Goal: Transaction & Acquisition: Purchase product/service

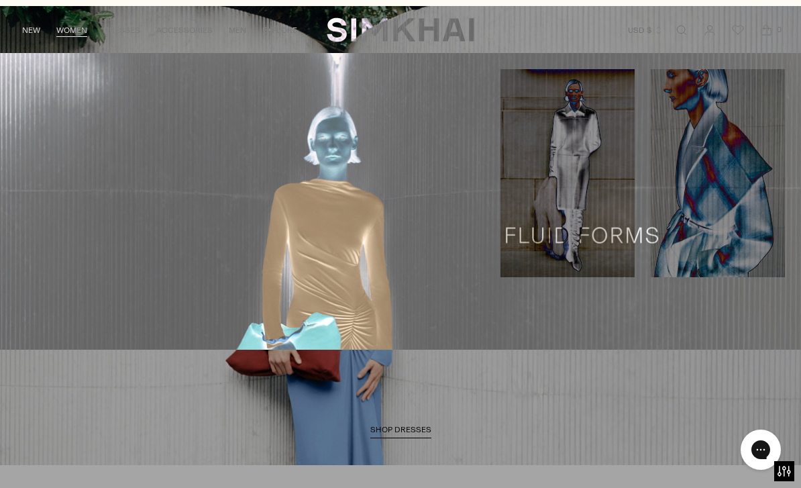
click at [26, 94] on link "Shop All" at bounding box center [35, 89] width 39 height 9
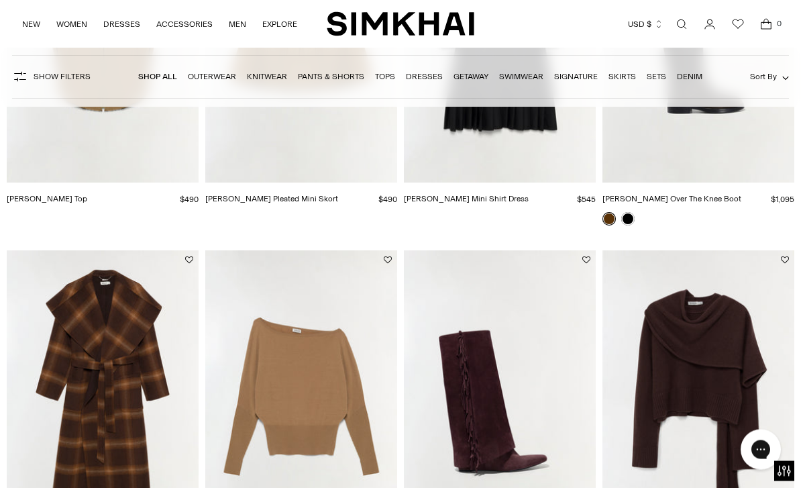
scroll to position [1060, 0]
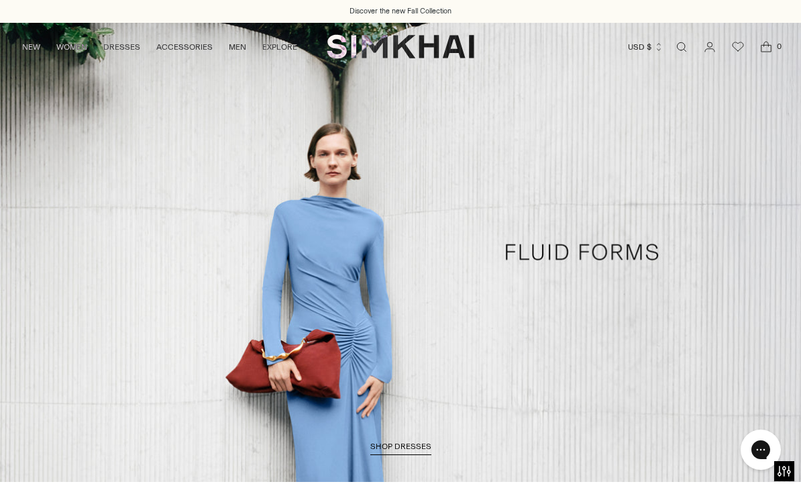
click at [23, 49] on link "NEW" at bounding box center [31, 47] width 18 height 30
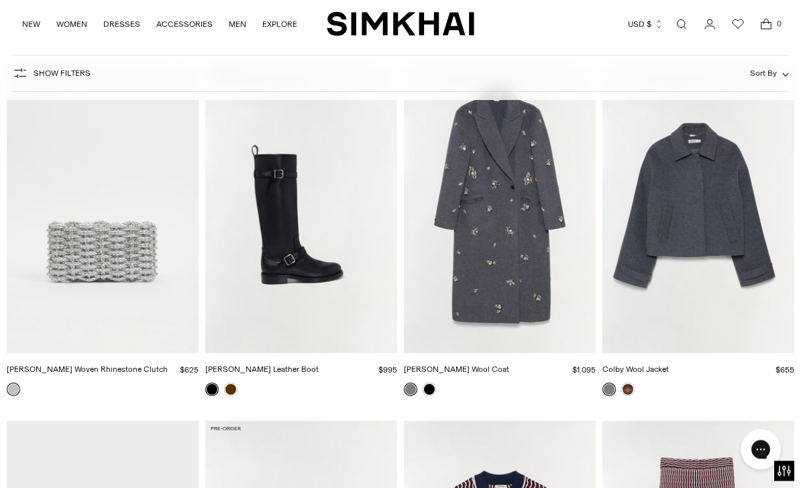
scroll to position [2267, 0]
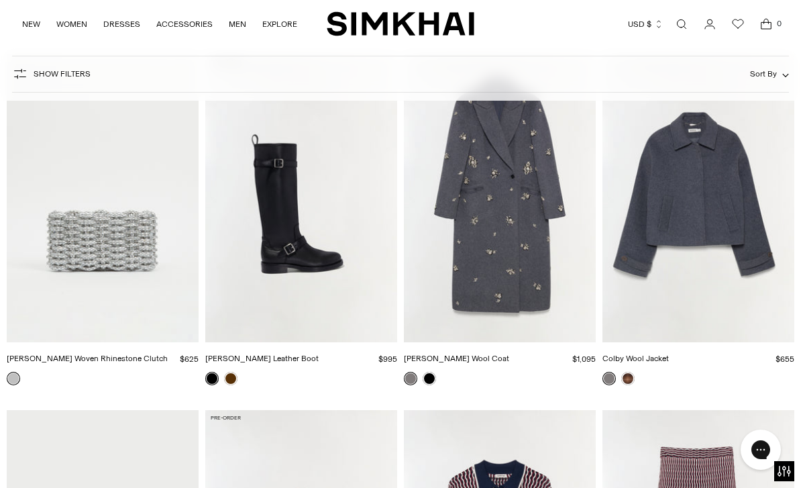
click at [633, 375] on link at bounding box center [627, 378] width 13 height 13
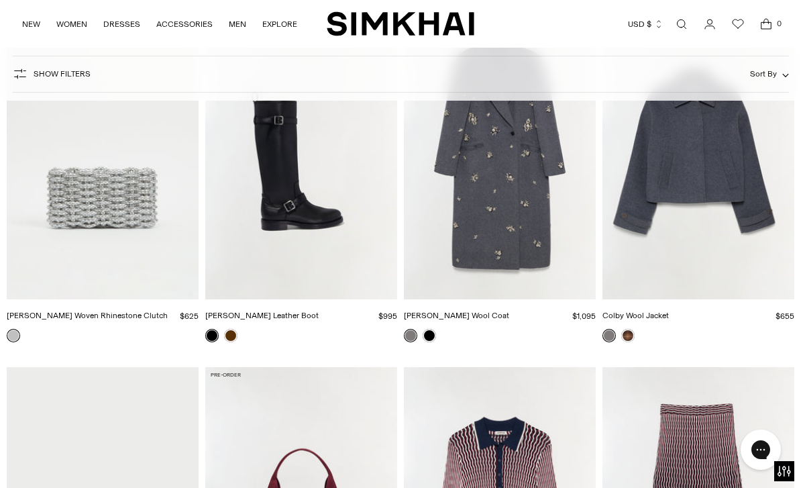
click at [510, 217] on img "Gianni Embellished Wool Coat" at bounding box center [500, 155] width 192 height 288
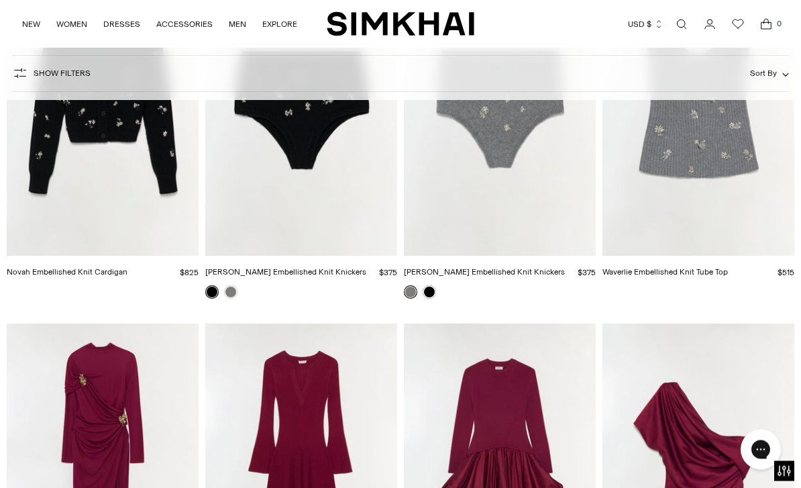
scroll to position [5899, 0]
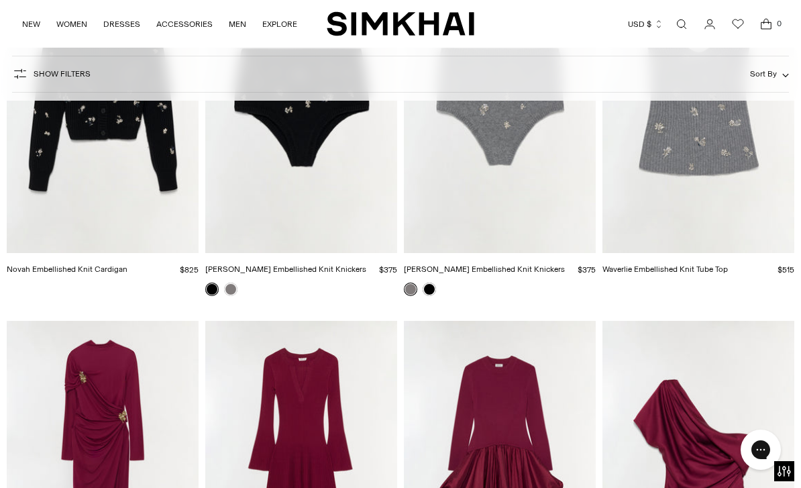
click at [716, 268] on link "Waverlie Embellished Knit Tube Top" at bounding box center [665, 268] width 125 height 9
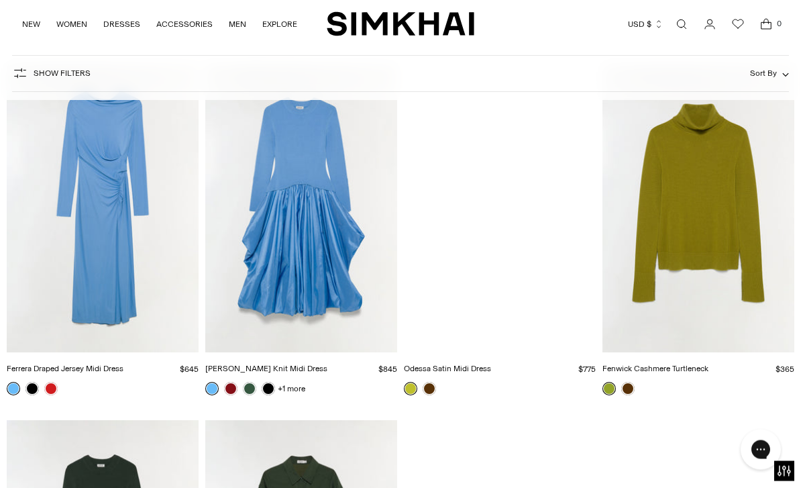
scroll to position [11846, 0]
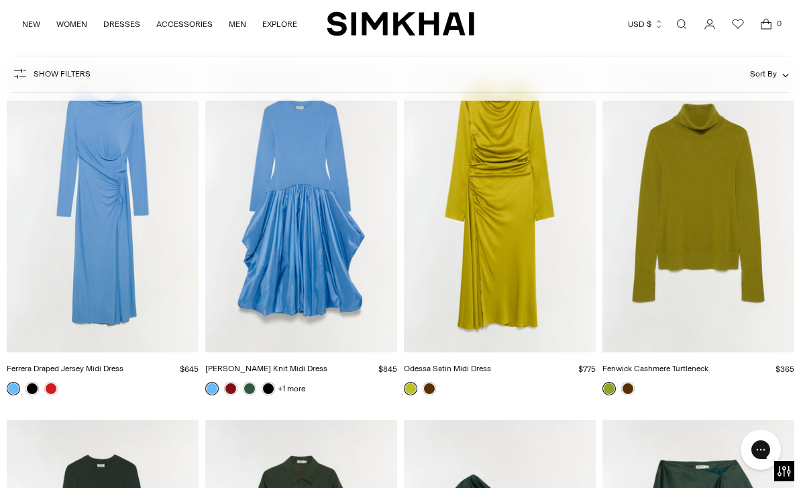
click at [267, 391] on link at bounding box center [268, 388] width 13 height 13
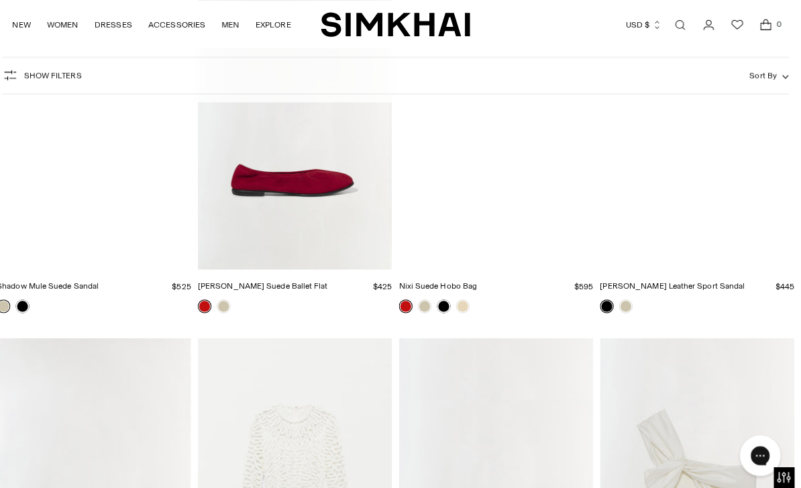
scroll to position [24544, 0]
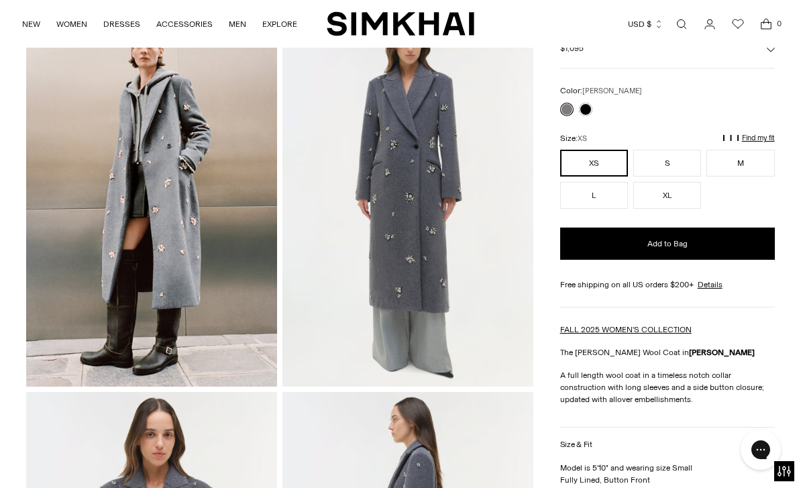
scroll to position [73, 0]
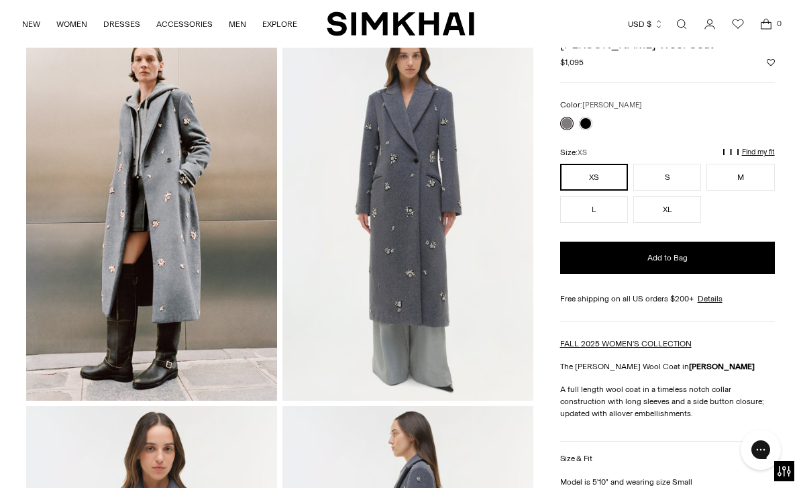
click at [659, 155] on p "Find my fit" at bounding box center [651, 158] width 15 height 24
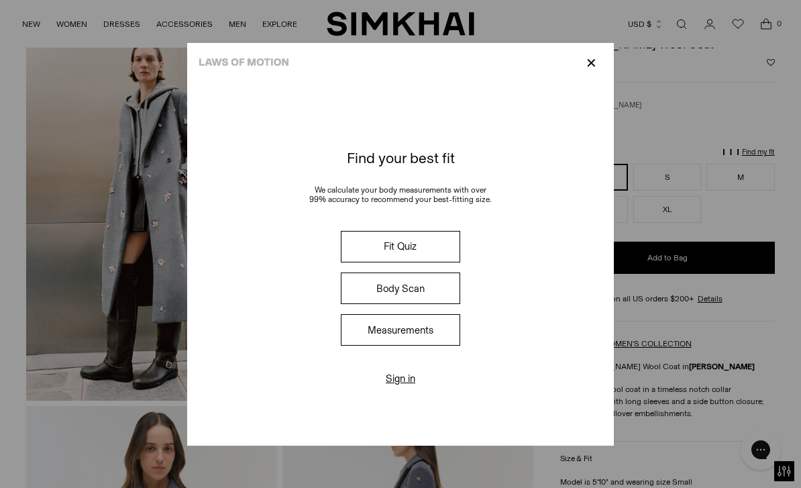
click at [601, 52] on p "✕" at bounding box center [591, 63] width 18 height 23
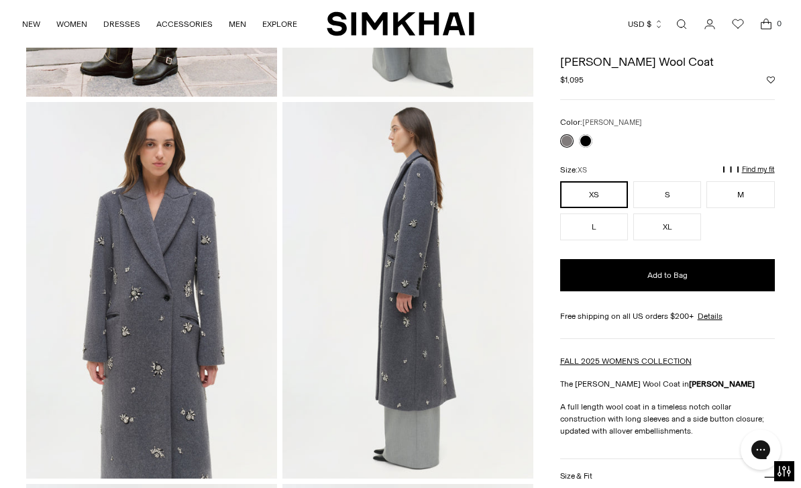
scroll to position [376, 0]
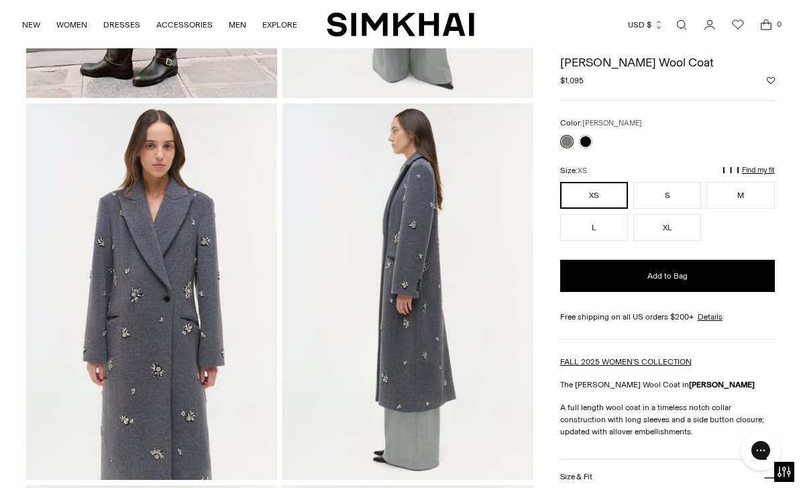
click at [659, 174] on p "Find my fit" at bounding box center [651, 176] width 15 height 24
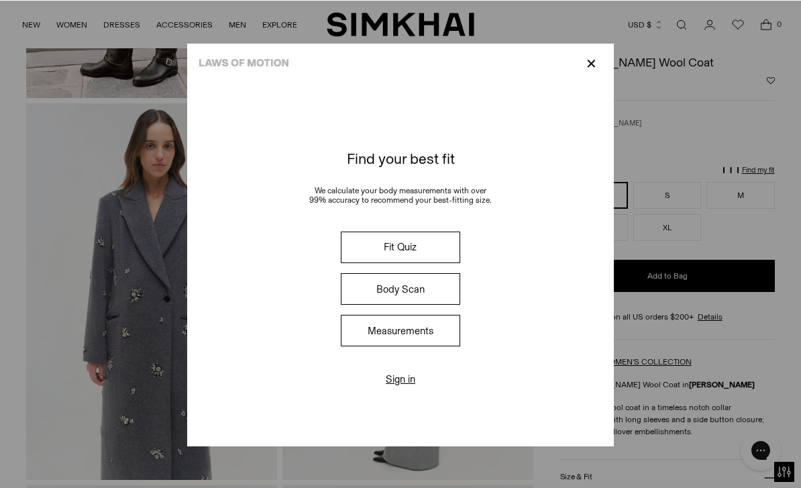
scroll to position [376, 0]
click at [417, 261] on button "Fit Quiz" at bounding box center [400, 247] width 119 height 32
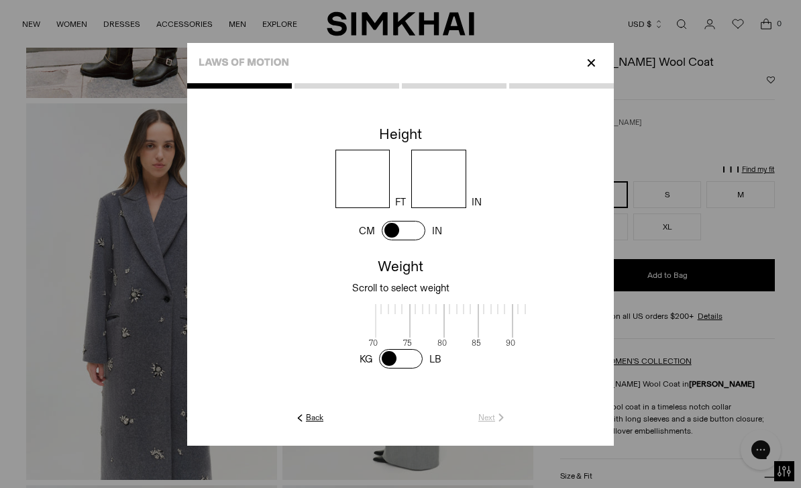
scroll to position [3, 414]
click at [359, 171] on input "number" at bounding box center [363, 179] width 55 height 58
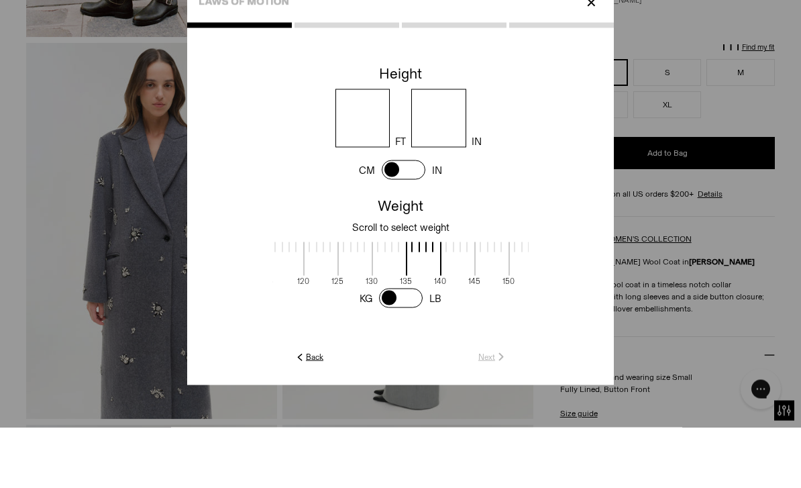
type input "*"
click at [466, 150] on input "number" at bounding box center [438, 179] width 55 height 58
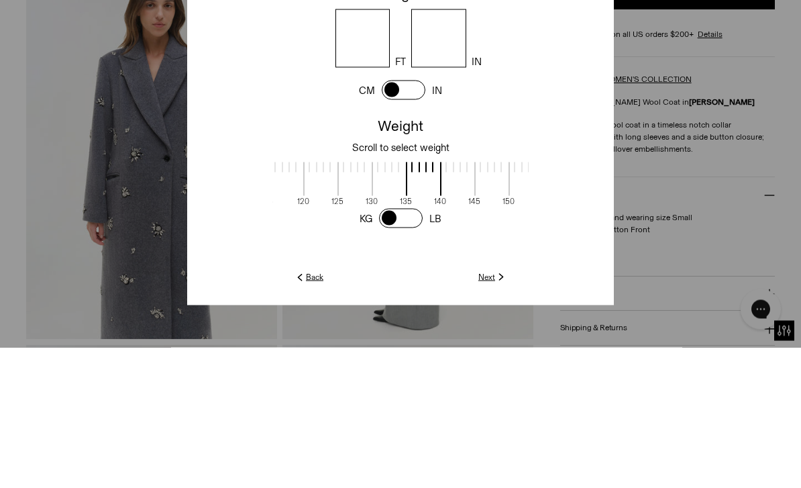
type input "*"
click at [346, 303] on span at bounding box center [356, 320] width 36 height 34
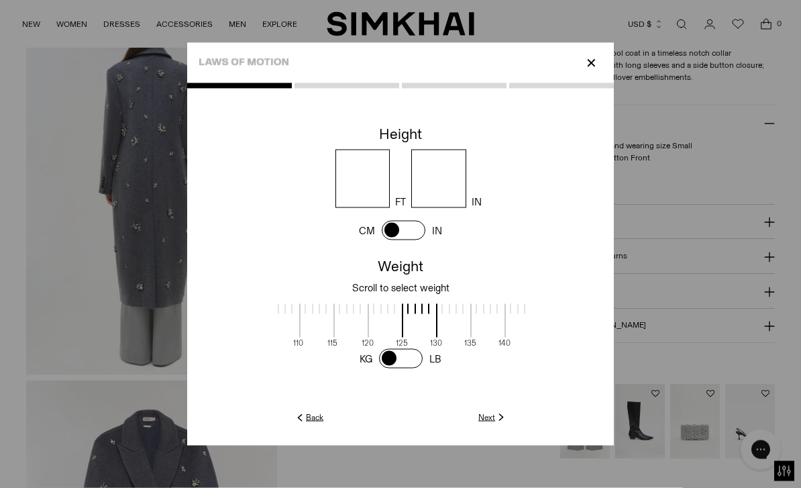
scroll to position [863, 0]
click at [507, 423] on link "Next" at bounding box center [492, 417] width 29 height 12
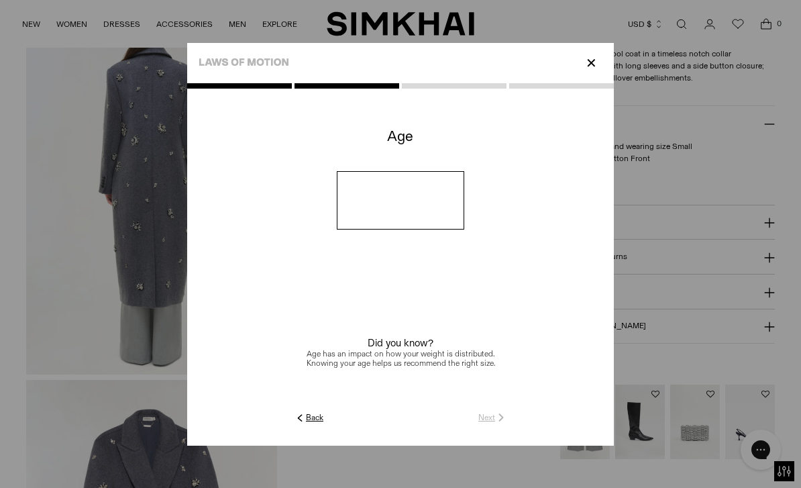
click at [465, 208] on input "number" at bounding box center [401, 200] width 128 height 58
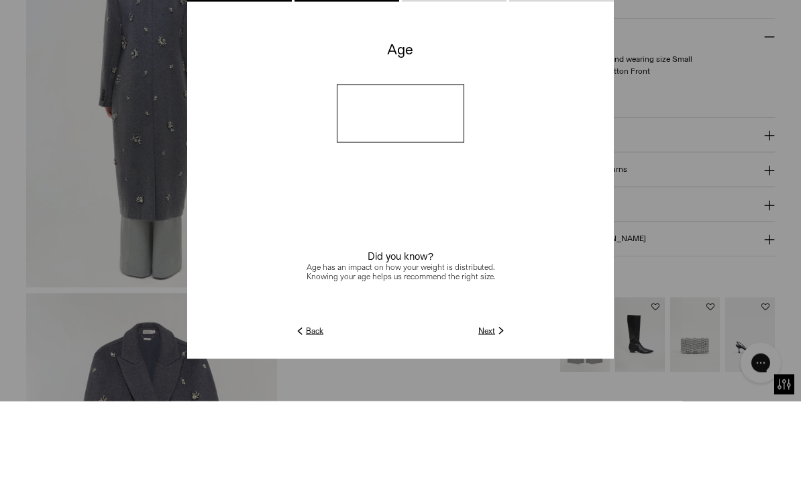
type input "**"
click at [614, 202] on bc-age at bounding box center [400, 265] width 427 height 289
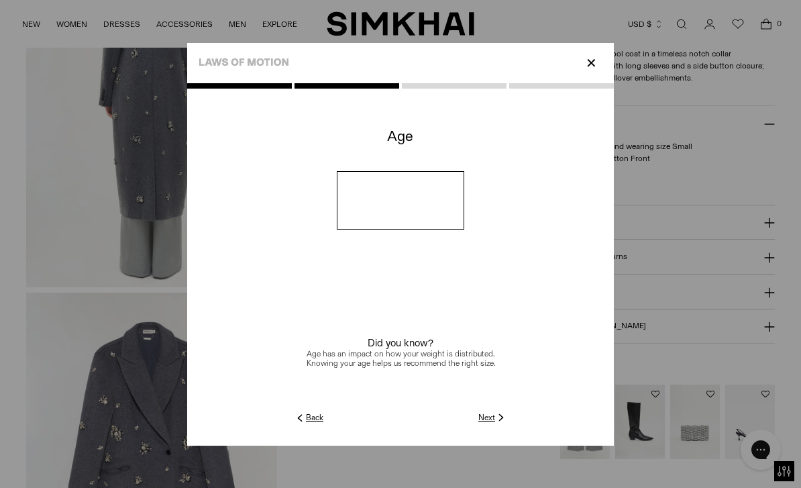
click at [507, 423] on img at bounding box center [501, 417] width 12 height 12
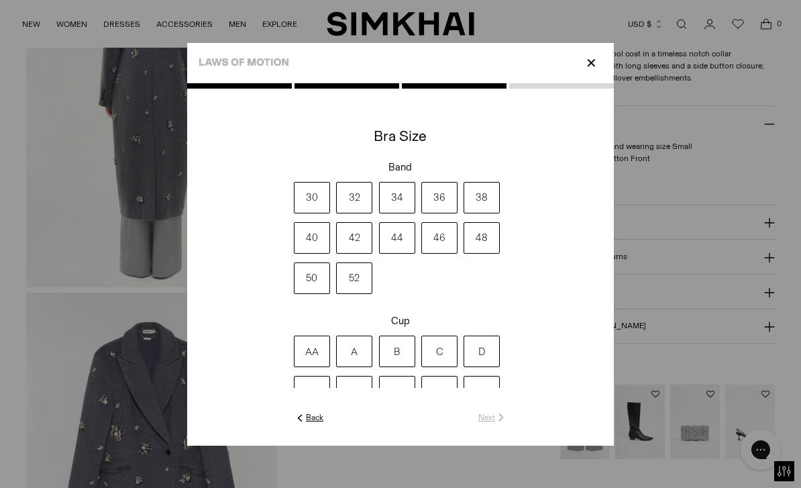
click at [384, 211] on label "34" at bounding box center [397, 198] width 36 height 32
click at [500, 367] on label "D" at bounding box center [482, 352] width 36 height 32
click at [507, 423] on link "Next" at bounding box center [492, 417] width 29 height 12
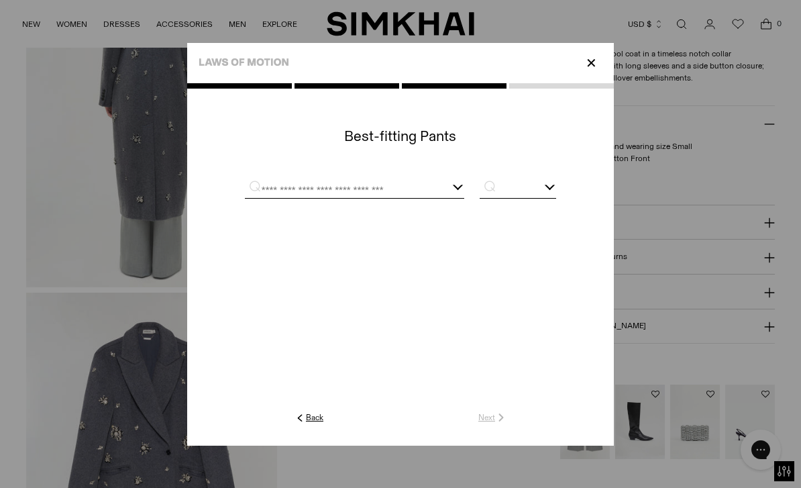
click at [464, 198] on div at bounding box center [354, 189] width 219 height 17
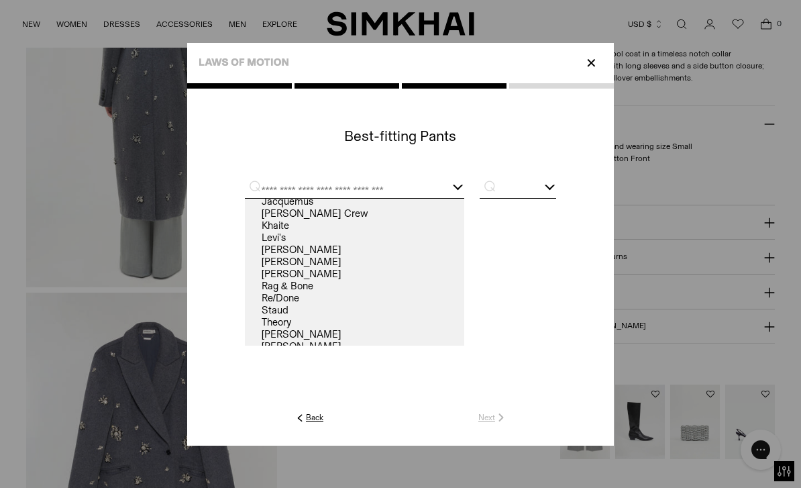
scroll to position [35, 0]
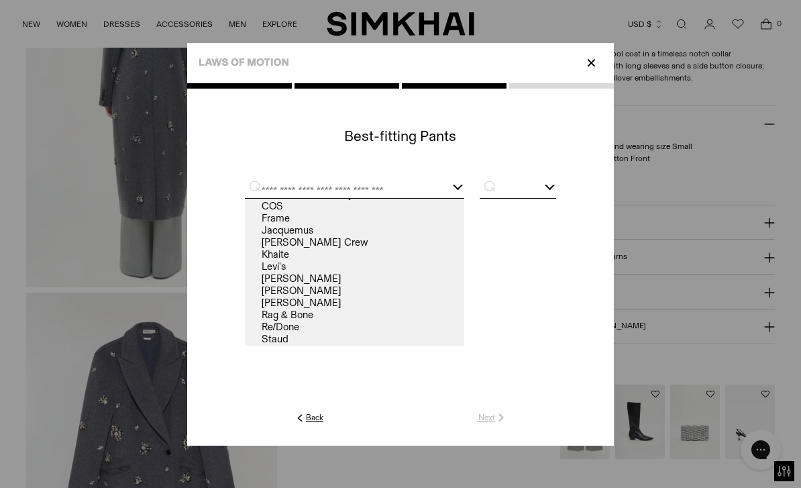
click at [245, 248] on link "J. Crew" at bounding box center [354, 242] width 219 height 12
type input "*******"
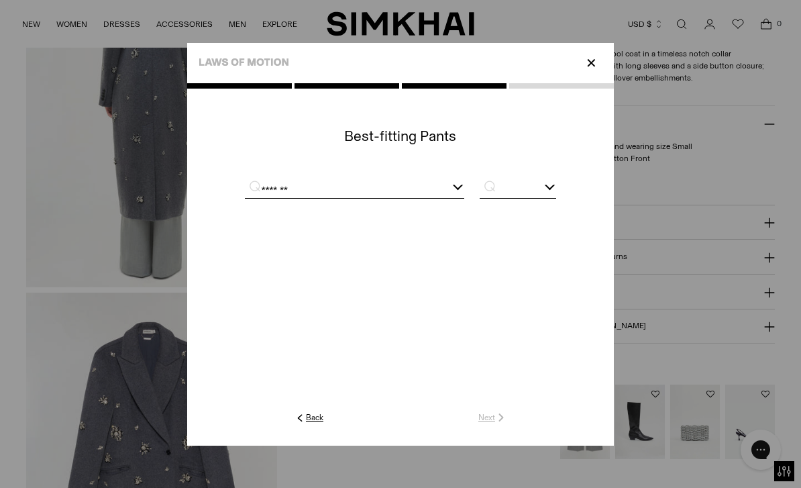
click at [556, 190] on input "text" at bounding box center [518, 189] width 77 height 17
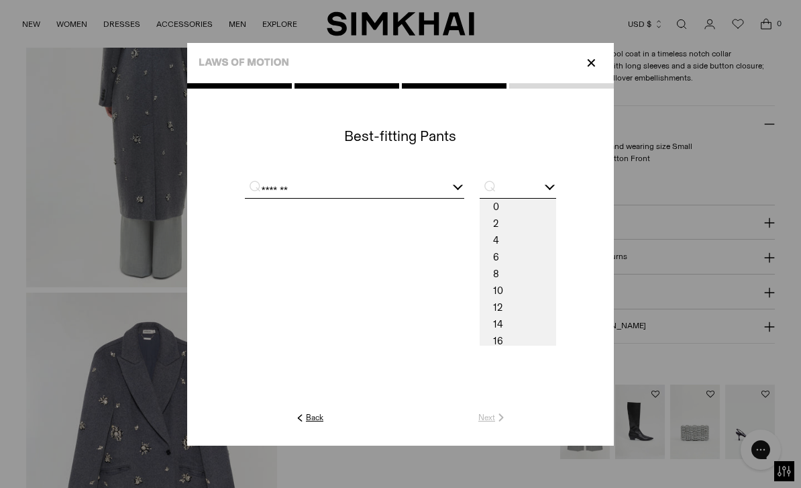
scroll to position [950, 0]
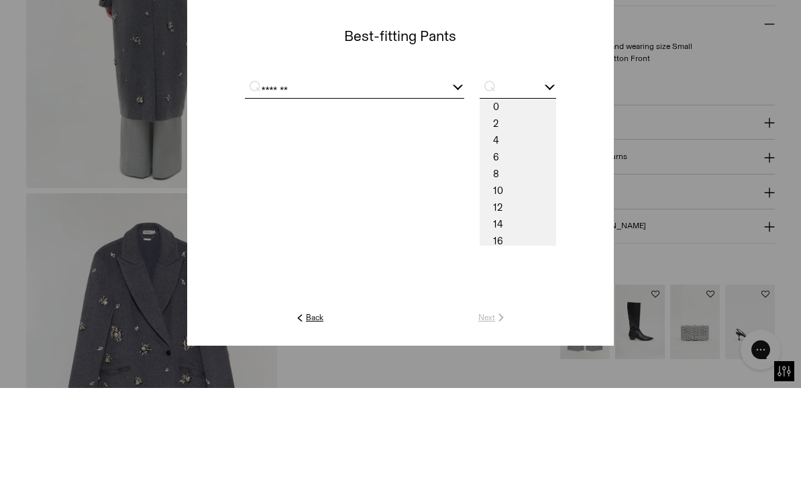
click at [556, 249] on span "6" at bounding box center [518, 257] width 77 height 17
type input "*"
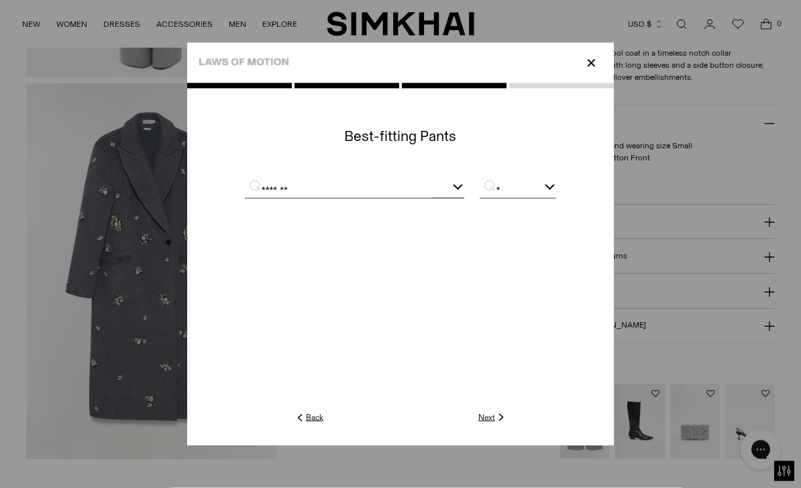
scroll to position [1160, 0]
click at [507, 423] on img at bounding box center [501, 417] width 12 height 12
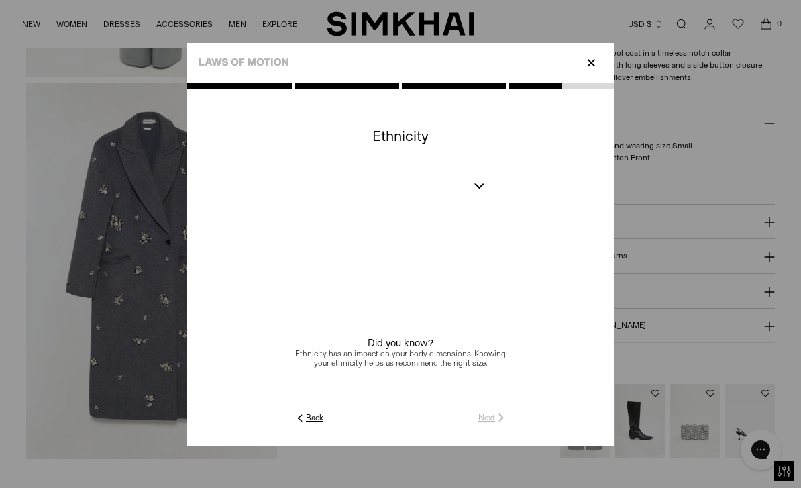
click at [519, 195] on bc-ethnicity at bounding box center [400, 265] width 427 height 289
click at [486, 197] on div at bounding box center [400, 188] width 170 height 17
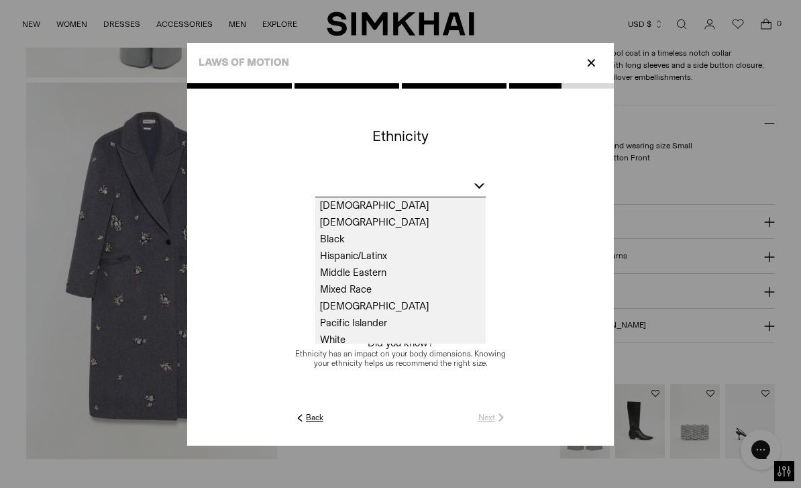
click at [315, 348] on span "White" at bounding box center [400, 340] width 170 height 17
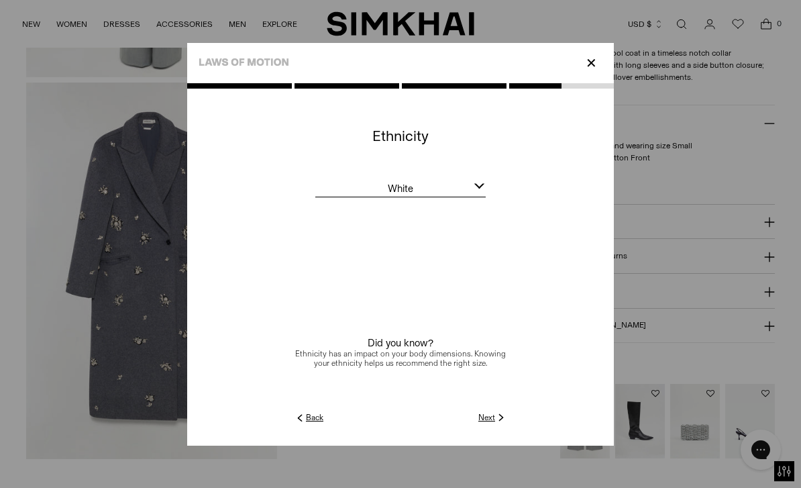
click at [507, 423] on img at bounding box center [501, 417] width 12 height 12
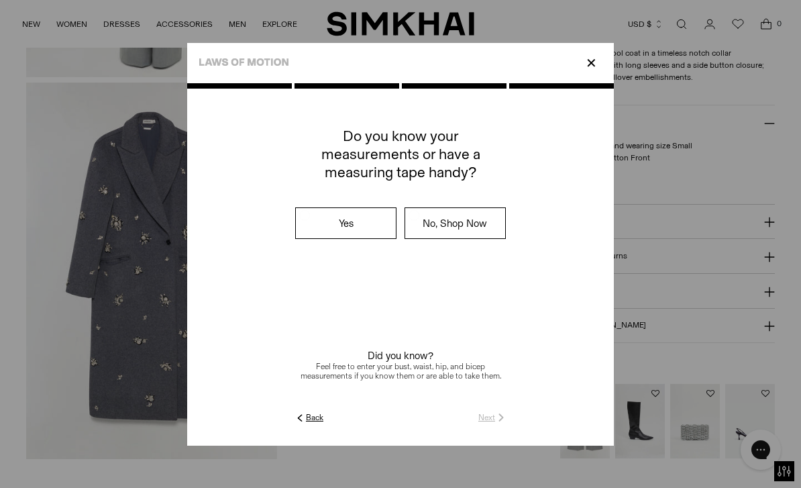
click at [505, 232] on label "No, Shop Now" at bounding box center [455, 223] width 100 height 30
click at [507, 423] on img at bounding box center [501, 417] width 12 height 12
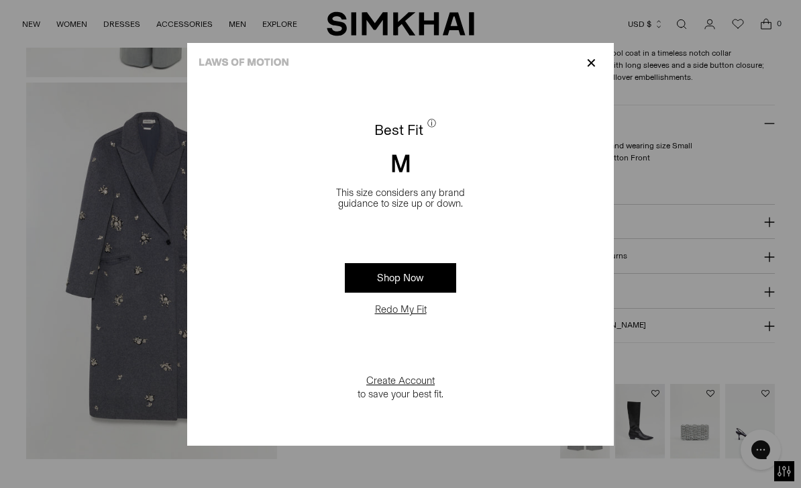
click at [415, 316] on button "Redo My Fit" at bounding box center [401, 309] width 60 height 13
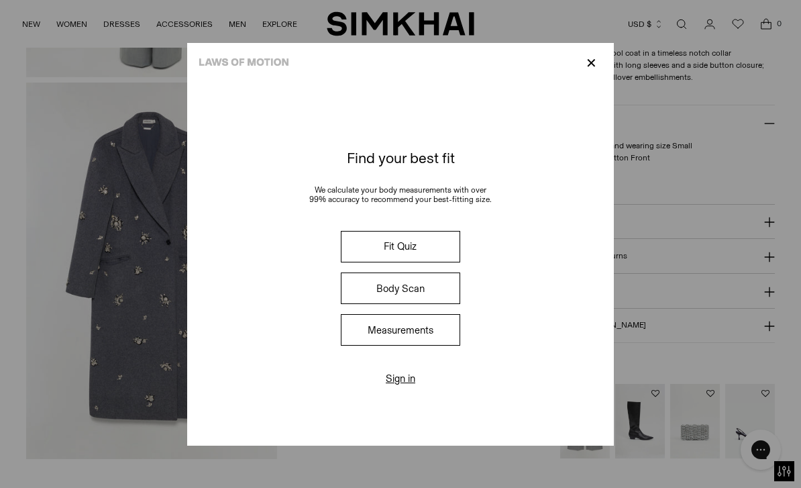
click at [601, 52] on p "✕" at bounding box center [591, 63] width 18 height 23
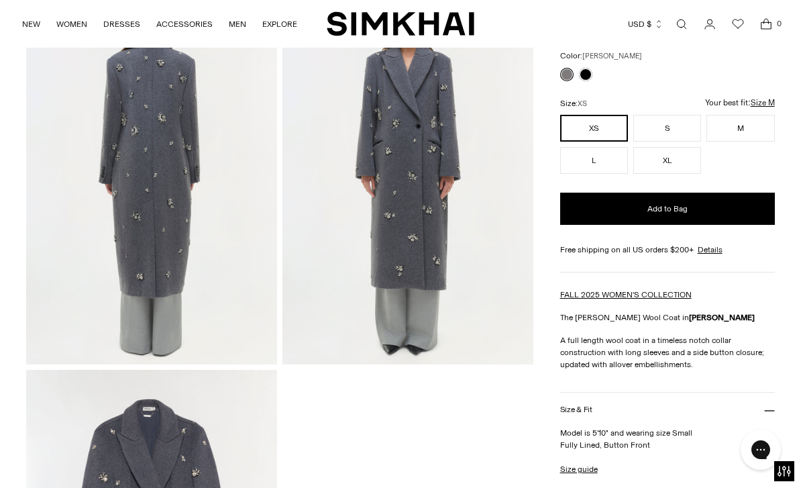
scroll to position [867, 0]
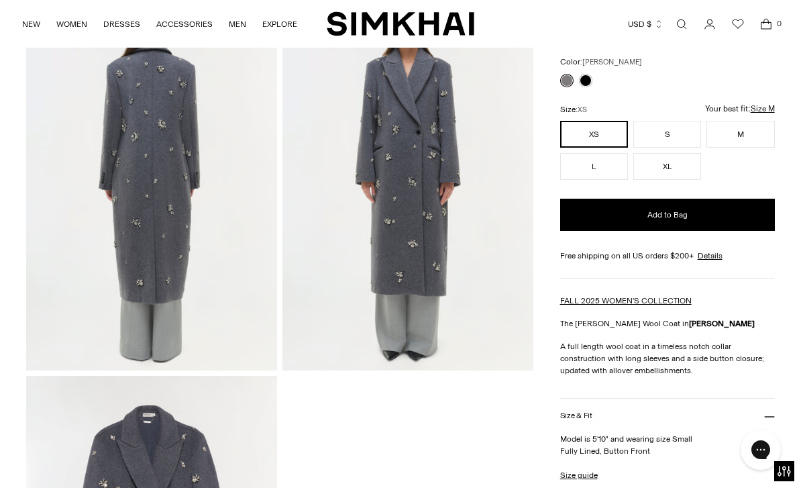
click at [670, 134] on button "S" at bounding box center [667, 134] width 68 height 27
click at [701, 216] on button "Add to Bag" at bounding box center [667, 215] width 215 height 32
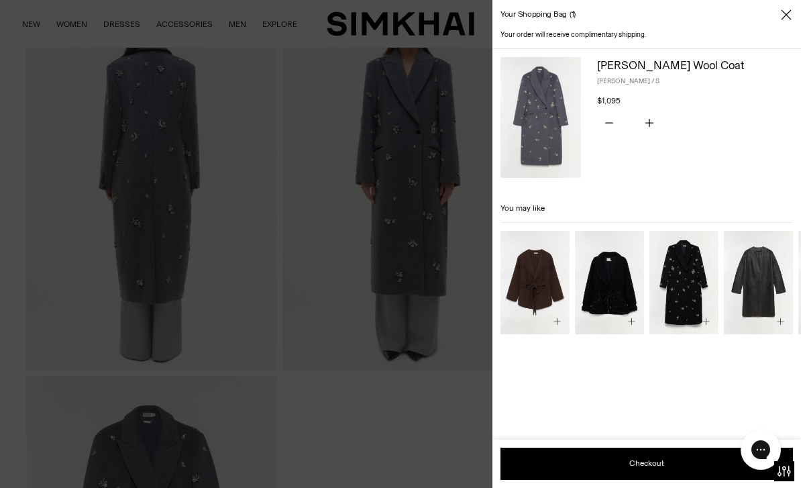
click at [782, 24] on div "Your shopping bag 1" at bounding box center [647, 15] width 309 height 30
click at [786, 19] on icon "Close" at bounding box center [786, 14] width 11 height 13
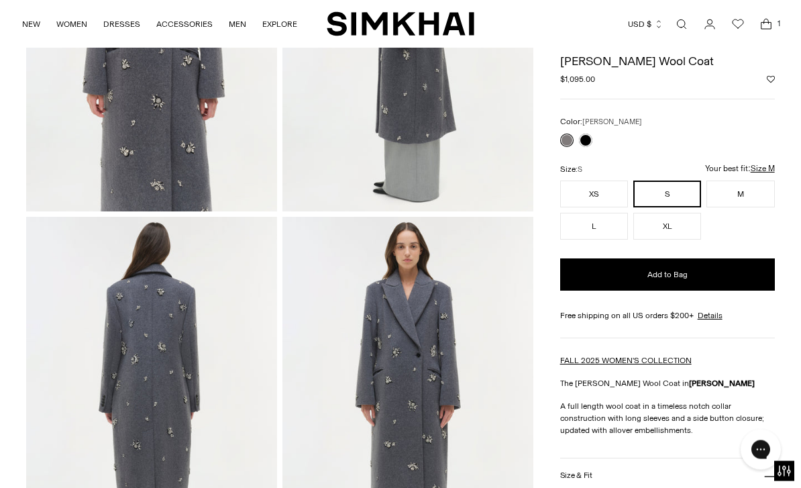
scroll to position [640, 0]
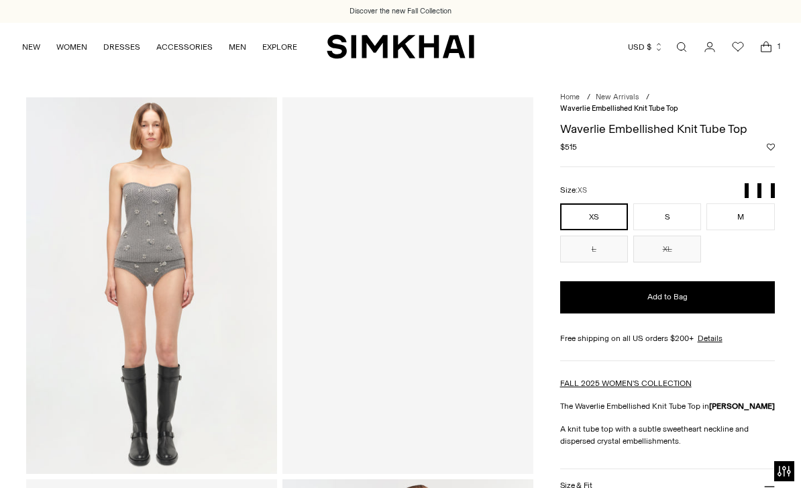
click at [744, 217] on button "M" at bounding box center [741, 216] width 68 height 27
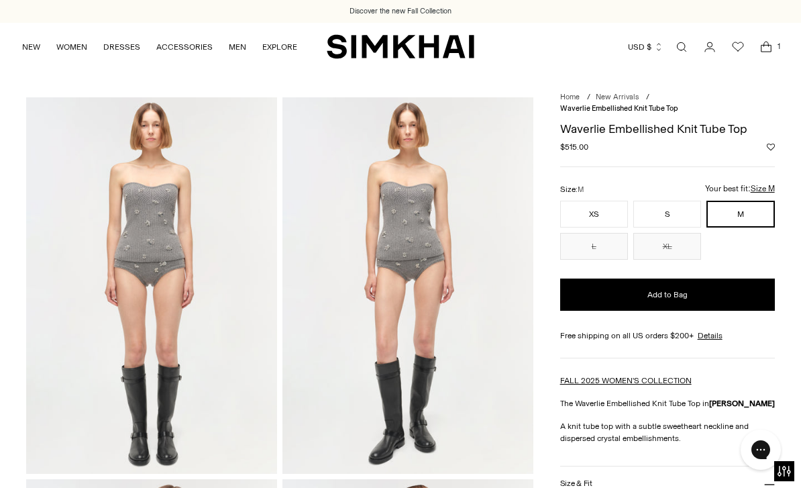
click at [701, 291] on button "Add to Bag" at bounding box center [667, 294] width 215 height 32
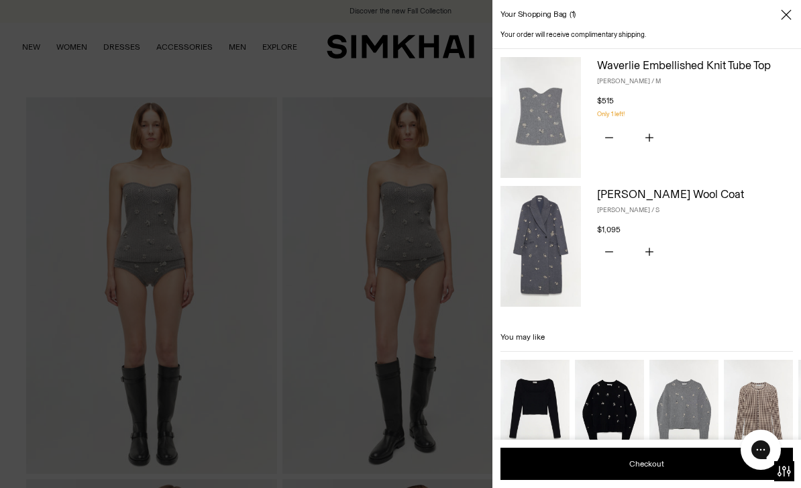
click at [34, 150] on div at bounding box center [400, 244] width 801 height 488
